Goal: Task Accomplishment & Management: Complete application form

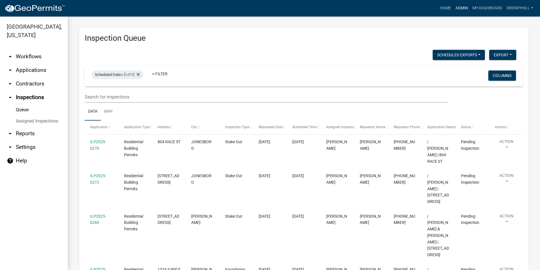
click at [461, 7] on link "Admin" at bounding box center [462, 8] width 17 height 11
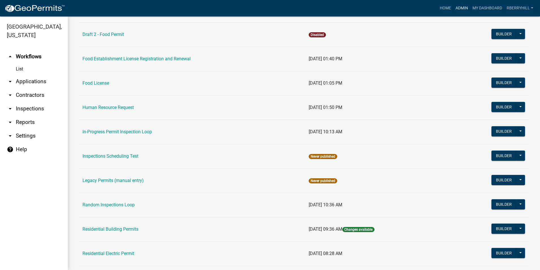
scroll to position [367, 0]
click at [100, 229] on link "Residential Building Permits" at bounding box center [111, 228] width 56 height 5
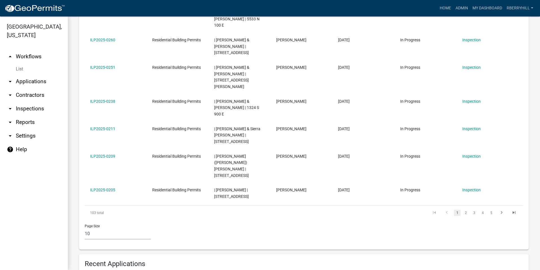
scroll to position [254, 0]
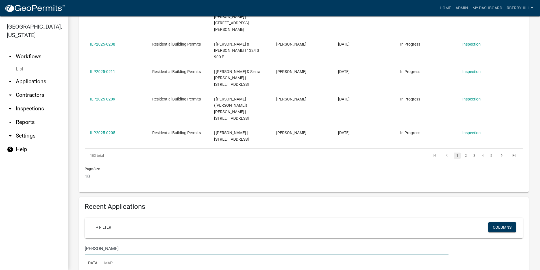
scroll to position [311, 0]
type input "[PERSON_NAME]"
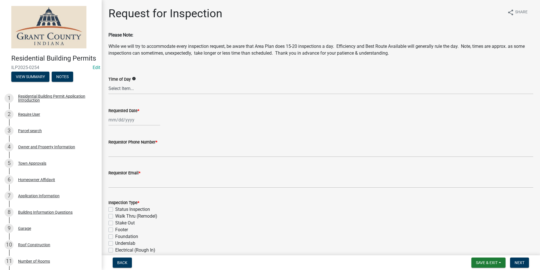
select select "9"
select select "2025"
click at [122, 119] on div "[PERSON_NAME] Feb Mar Apr [PERSON_NAME][DATE] Oct Nov [DATE] 1526 1527 1528 152…" at bounding box center [135, 120] width 52 height 12
click at [123, 176] on div "23" at bounding box center [123, 176] width 9 height 9
type input "[DATE]"
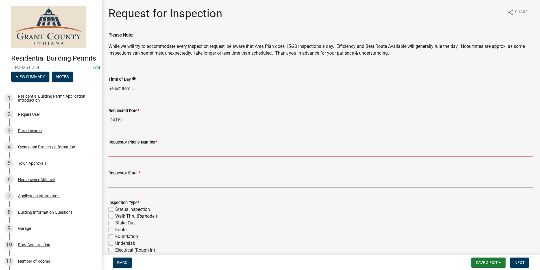
click at [122, 153] on input "Requestor Phone Number *" at bounding box center [321, 151] width 425 height 12
type input "7656684765"
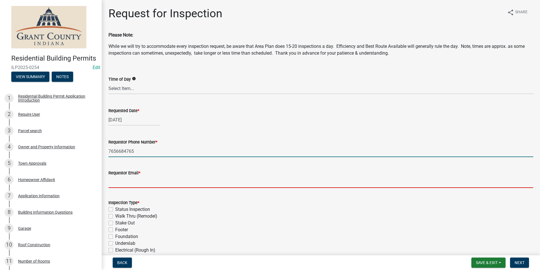
type input "[EMAIL_ADDRESS][DOMAIN_NAME]"
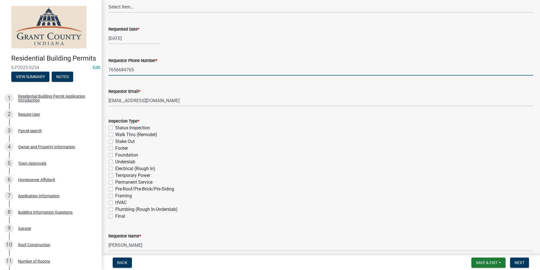
scroll to position [85, 0]
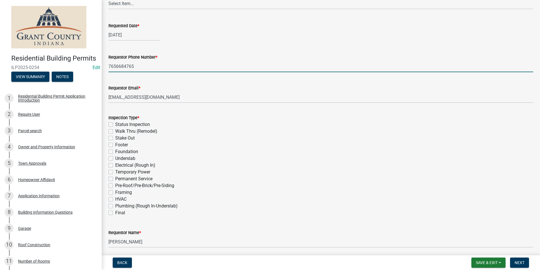
click at [115, 145] on label "Footer" at bounding box center [121, 144] width 13 height 7
click at [115, 145] on input "Footer" at bounding box center [117, 143] width 4 height 4
checkbox input "true"
checkbox input "false"
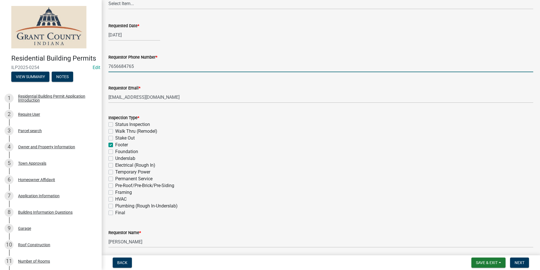
checkbox input "false"
checkbox input "true"
checkbox input "false"
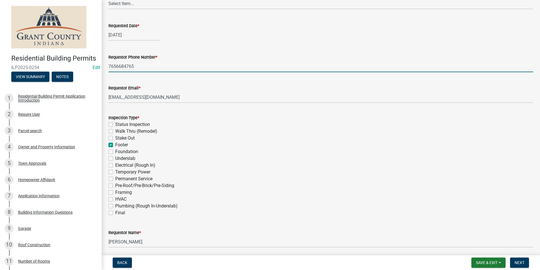
checkbox input "false"
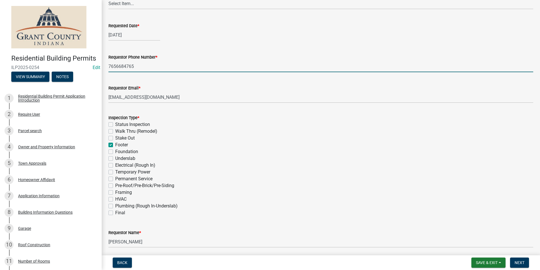
checkbox input "false"
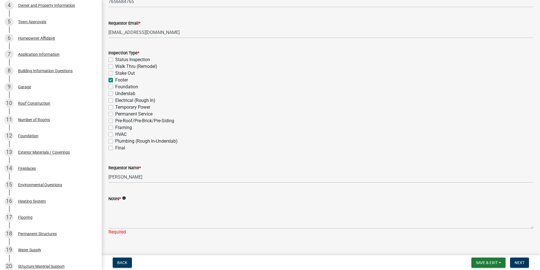
scroll to position [159, 0]
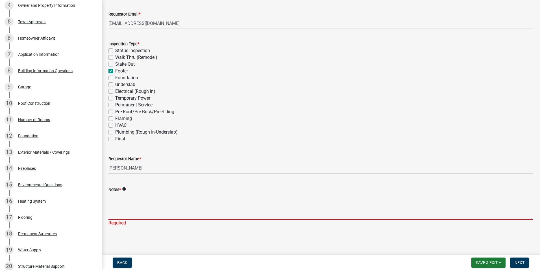
click at [114, 207] on textarea "Notes *" at bounding box center [321, 206] width 425 height 27
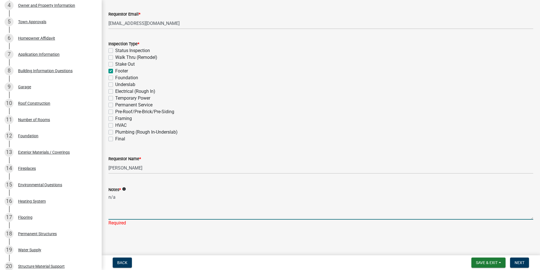
type textarea "n/a"
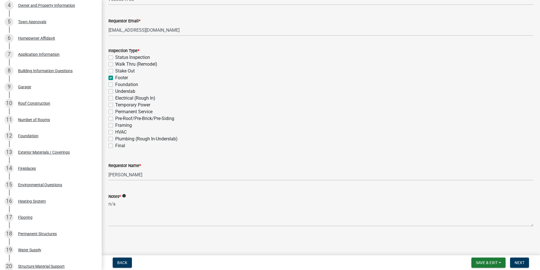
scroll to position [152, 0]
click at [517, 263] on span "Next" at bounding box center [520, 262] width 10 height 5
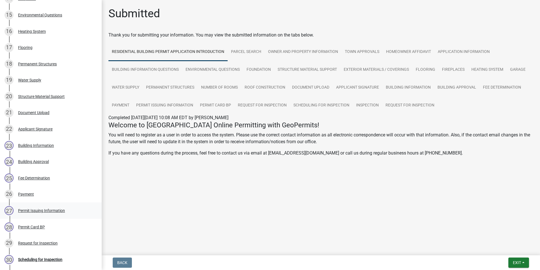
scroll to position [402, 0]
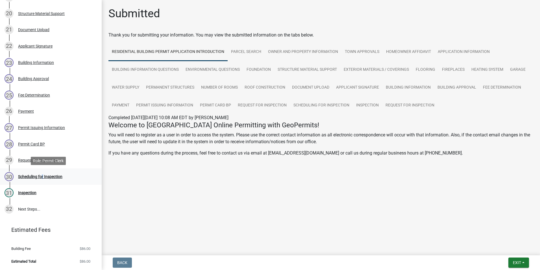
click at [41, 175] on div "Scheduling for Inspection" at bounding box center [40, 176] width 44 height 4
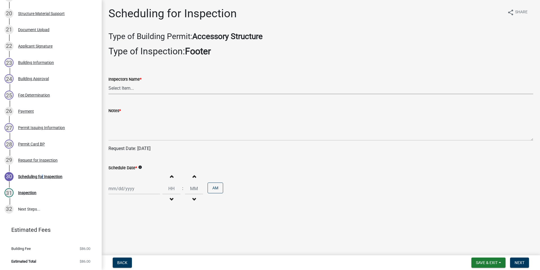
click at [127, 88] on select "Select Item... rberryhill ([PERSON_NAME]) [PERSON_NAME] ([PERSON_NAME]) BBenefi…" at bounding box center [321, 89] width 425 height 12
select select "d7f9a44a-d2ea-4d3c-83b3-1aa71c950bd5"
click at [109, 83] on select "Select Item... rberryhill ([PERSON_NAME]) [PERSON_NAME] ([PERSON_NAME]) BBenefi…" at bounding box center [321, 89] width 425 height 12
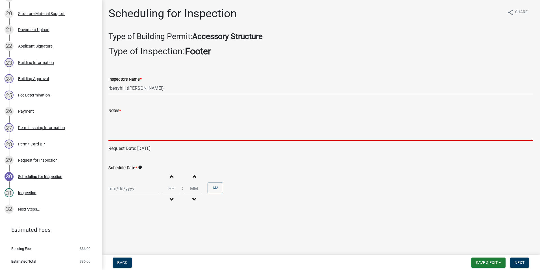
click at [118, 136] on textarea "Notes *" at bounding box center [321, 127] width 425 height 27
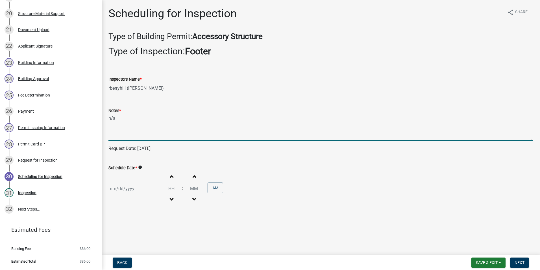
type textarea "n/a"
click at [122, 189] on div at bounding box center [135, 189] width 52 height 12
select select "9"
select select "2025"
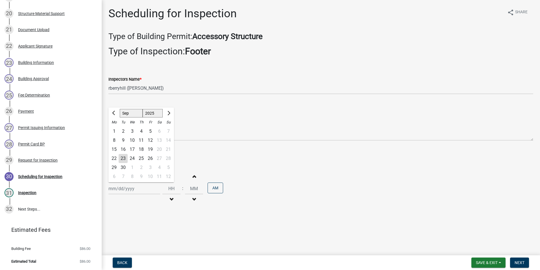
click at [124, 159] on div "23" at bounding box center [123, 158] width 9 height 9
type input "[DATE]"
click at [518, 262] on span "Next" at bounding box center [520, 262] width 10 height 5
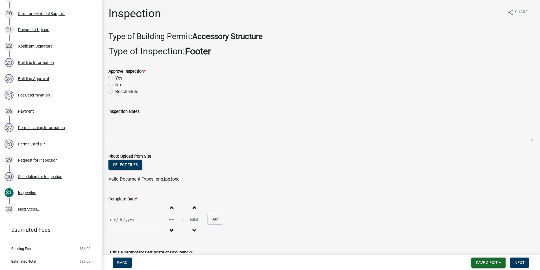
click at [496, 262] on span "Save & Exit" at bounding box center [487, 262] width 22 height 5
click at [495, 248] on button "Save & Exit" at bounding box center [483, 248] width 45 height 14
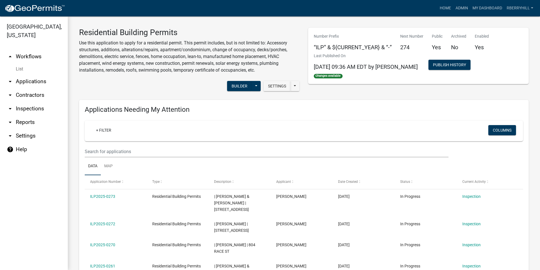
click at [32, 102] on link "arrow_drop_down Inspections" at bounding box center [34, 109] width 68 height 14
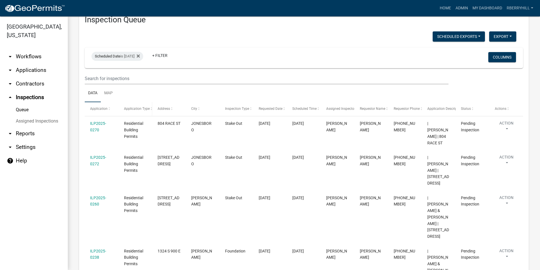
scroll to position [28, 0]
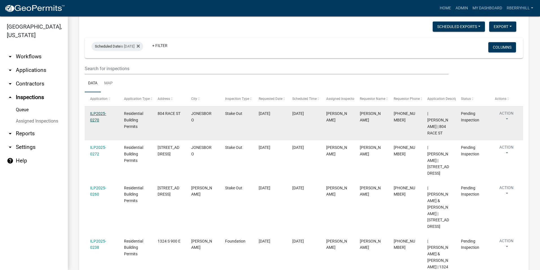
click at [100, 114] on link "ILP2025-0270" at bounding box center [98, 116] width 16 height 11
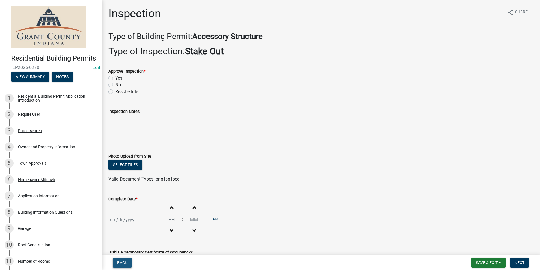
click at [124, 262] on span "Back" at bounding box center [122, 262] width 10 height 5
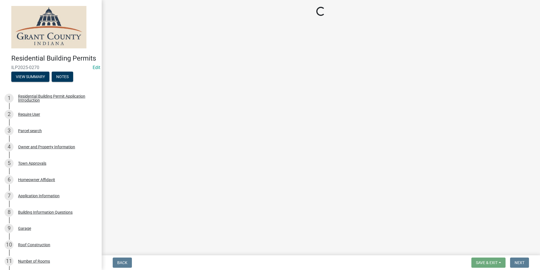
select select "d7f9a44a-d2ea-4d3c-83b3-1aa71c950bd5"
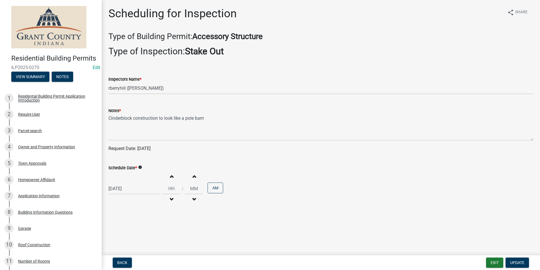
click at [123, 187] on div "[DATE]" at bounding box center [135, 189] width 52 height 12
select select "9"
select select "2025"
click at [132, 158] on div "24" at bounding box center [132, 158] width 9 height 9
type input "[DATE]"
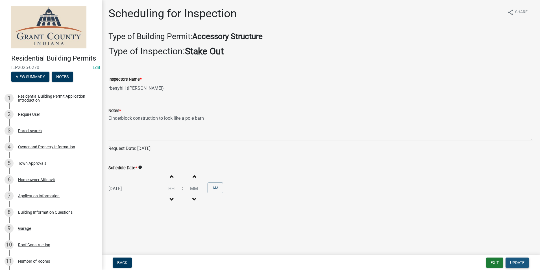
click at [523, 262] on span "Update" at bounding box center [517, 262] width 14 height 5
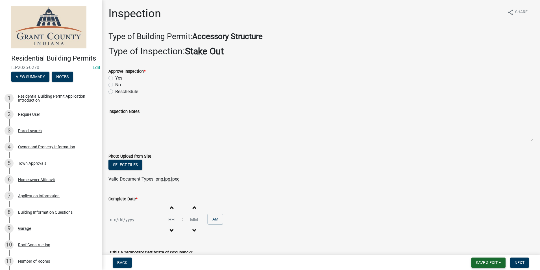
click at [486, 261] on span "Save & Exit" at bounding box center [487, 262] width 22 height 5
click at [482, 245] on button "Save & Exit" at bounding box center [483, 248] width 45 height 14
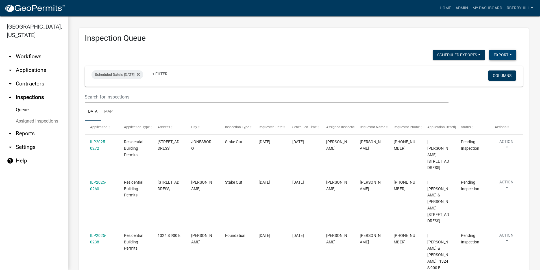
click at [503, 55] on button "Export" at bounding box center [502, 55] width 27 height 10
click at [490, 70] on button "Excel Format (.xlsx)" at bounding box center [490, 70] width 53 height 14
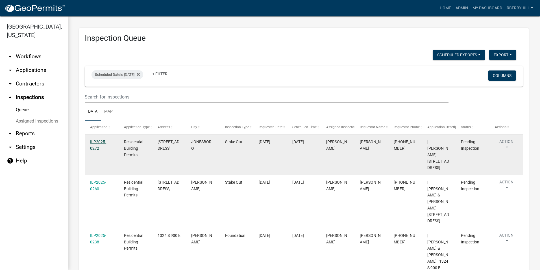
click at [97, 142] on link "ILP2025-0272" at bounding box center [98, 144] width 16 height 11
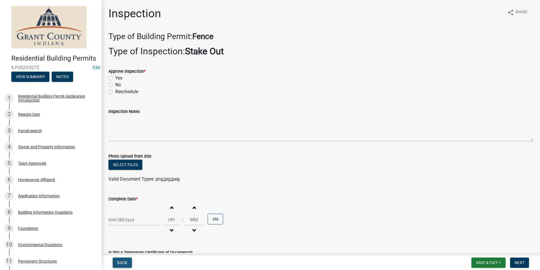
click at [125, 262] on span "Back" at bounding box center [122, 262] width 10 height 5
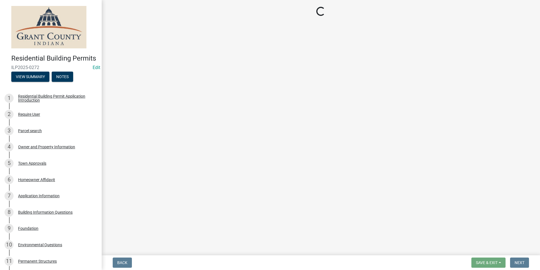
select select "d7f9a44a-d2ea-4d3c-83b3-1aa71c950bd5"
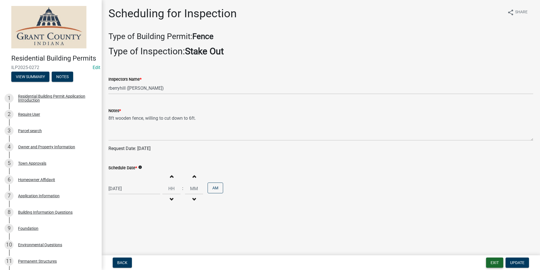
click at [492, 263] on button "Exit" at bounding box center [494, 262] width 17 height 10
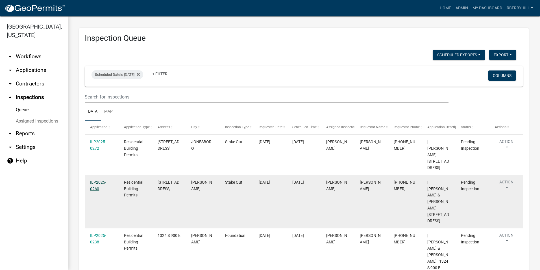
click at [97, 180] on link "ILP2025-0260" at bounding box center [98, 185] width 16 height 11
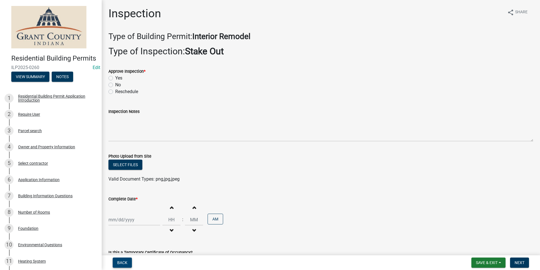
click at [118, 261] on span "Back" at bounding box center [122, 262] width 10 height 5
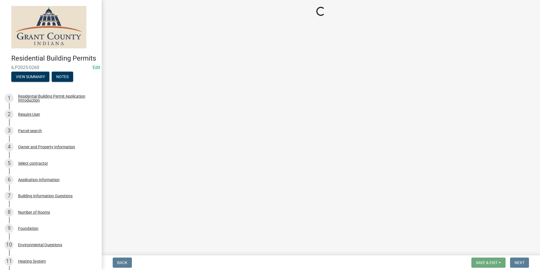
select select "d7f9a44a-d2ea-4d3c-83b3-1aa71c950bd5"
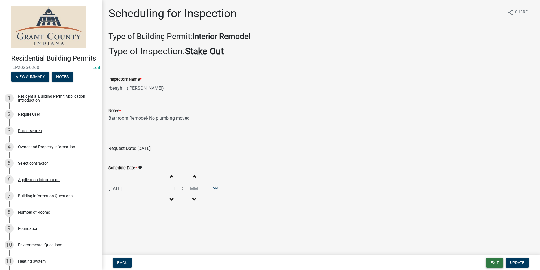
click at [494, 261] on button "Exit" at bounding box center [494, 262] width 17 height 10
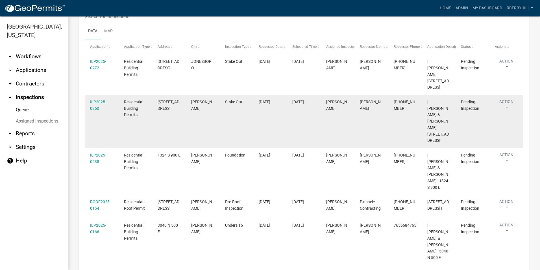
scroll to position [85, 0]
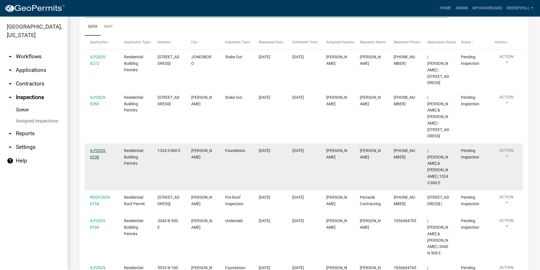
click at [97, 148] on link "ILP2025-0238" at bounding box center [98, 153] width 16 height 11
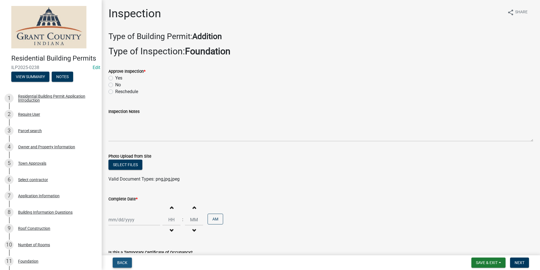
click at [122, 263] on span "Back" at bounding box center [122, 262] width 10 height 5
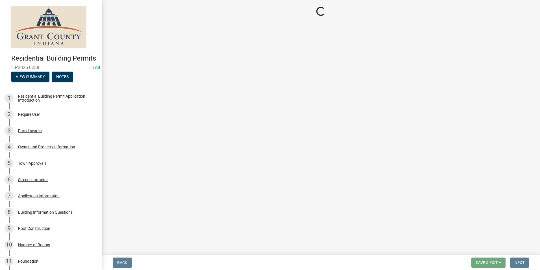
select select "d7f9a44a-d2ea-4d3c-83b3-1aa71c950bd5"
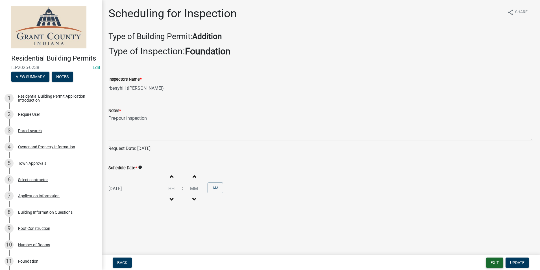
click at [496, 264] on button "Exit" at bounding box center [494, 262] width 17 height 10
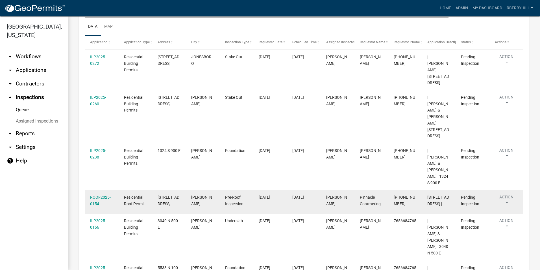
scroll to position [113, 0]
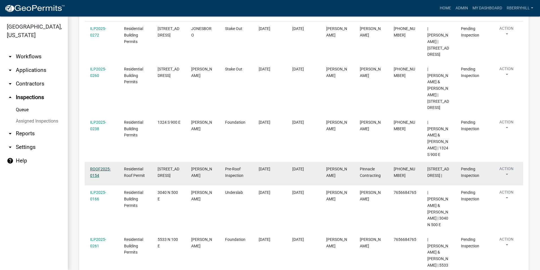
click at [98, 166] on link "ROOF2025-0154" at bounding box center [100, 171] width 21 height 11
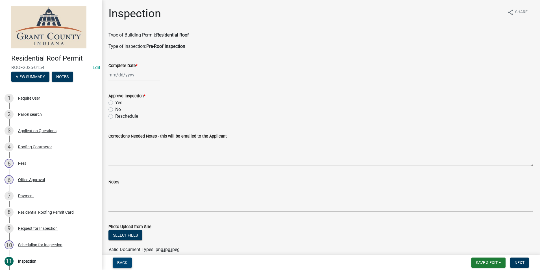
drag, startPoint x: 125, startPoint y: 264, endPoint x: 125, endPoint y: 261, distance: 3.2
click at [125, 263] on span "Back" at bounding box center [122, 262] width 10 height 5
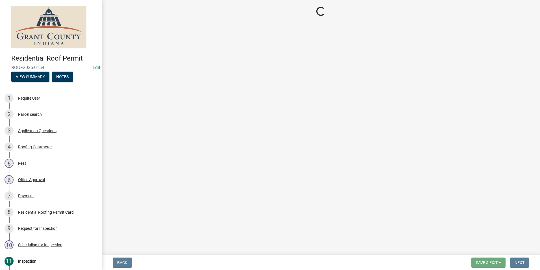
select select "d7f9a44a-d2ea-4d3c-83b3-1aa71c950bd5"
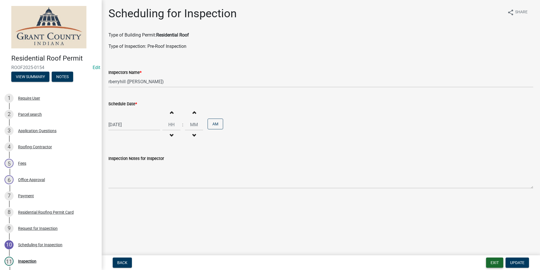
click at [494, 261] on button "Exit" at bounding box center [494, 262] width 17 height 10
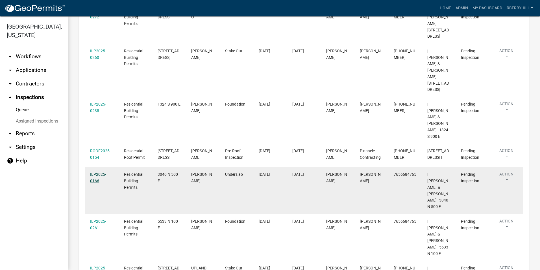
scroll to position [141, 0]
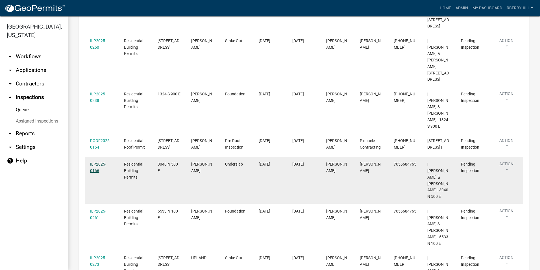
click at [93, 162] on link "ILP2025-0166" at bounding box center [98, 167] width 16 height 11
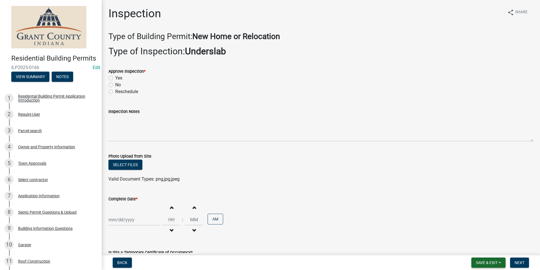
click at [485, 261] on span "Save & Exit" at bounding box center [487, 262] width 22 height 5
click at [472, 250] on button "Save & Exit" at bounding box center [483, 248] width 45 height 14
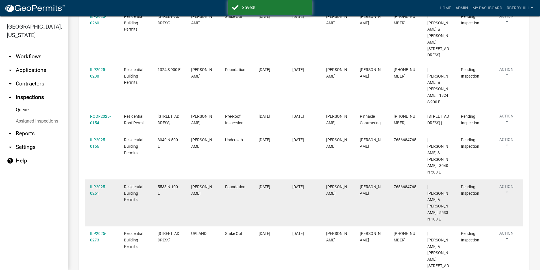
scroll to position [170, 0]
